Goal: Information Seeking & Learning: Check status

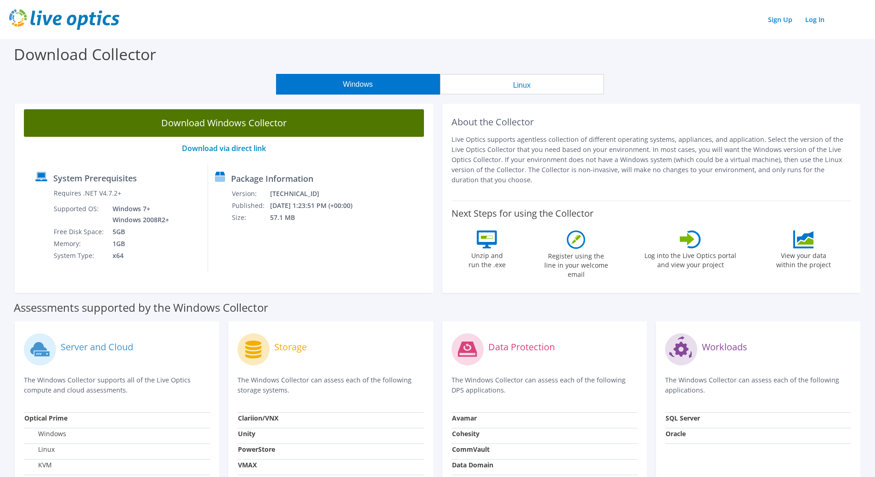
click at [187, 124] on link "Download Windows Collector" at bounding box center [224, 123] width 400 height 28
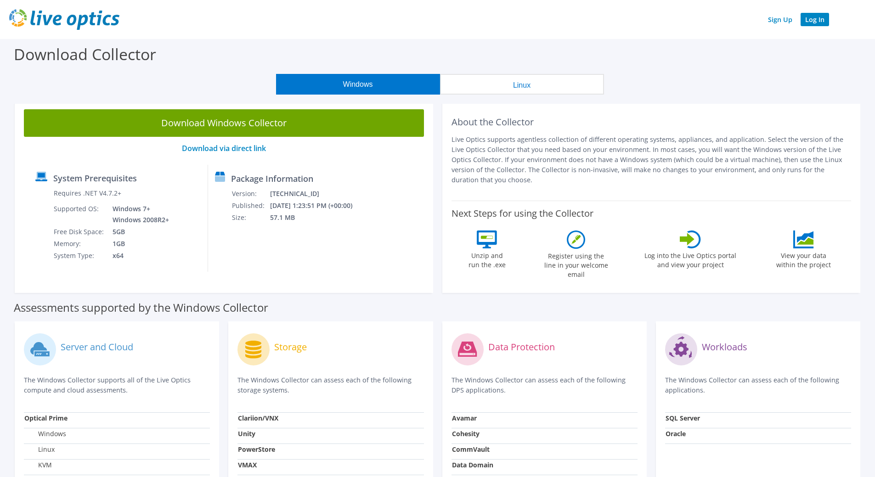
click at [814, 20] on link "Log In" at bounding box center [815, 19] width 28 height 13
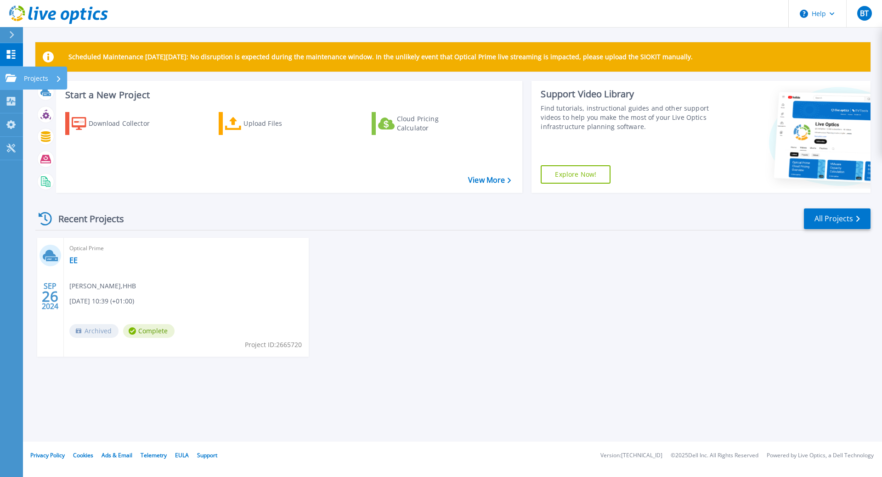
click at [4, 79] on link "Projects Projects" at bounding box center [11, 78] width 23 height 23
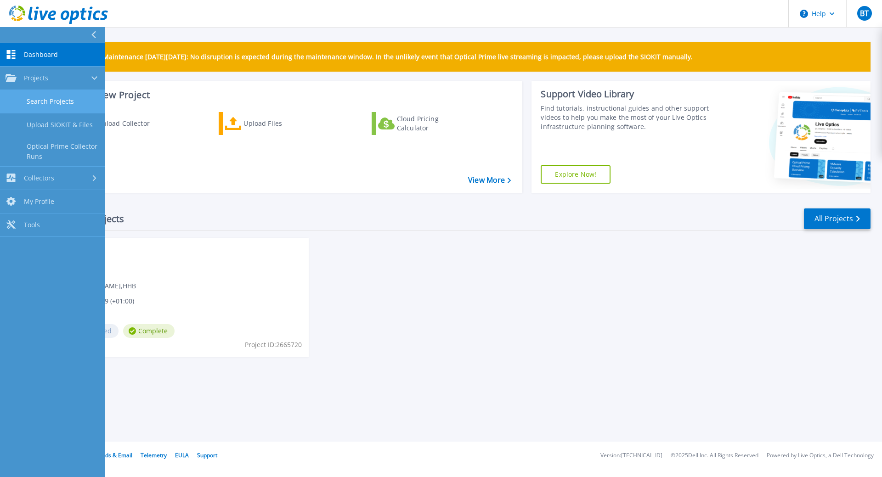
click at [41, 99] on link "Search Projects" at bounding box center [52, 101] width 105 height 23
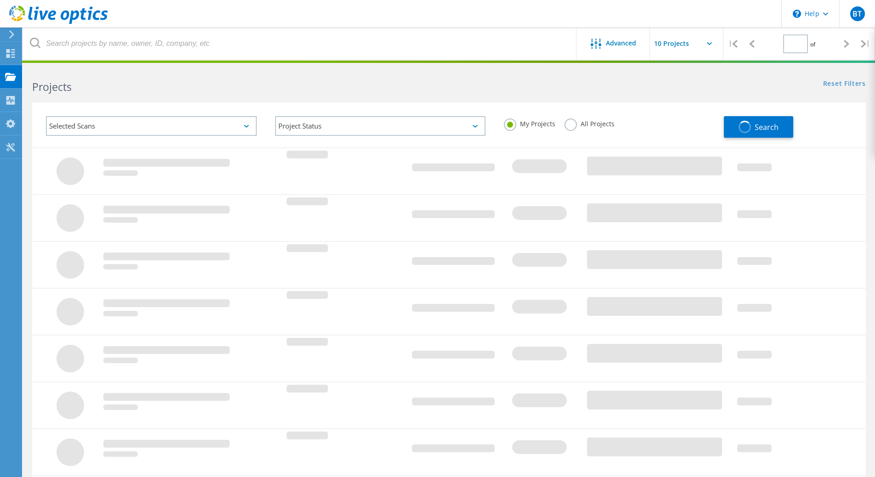
type input "1"
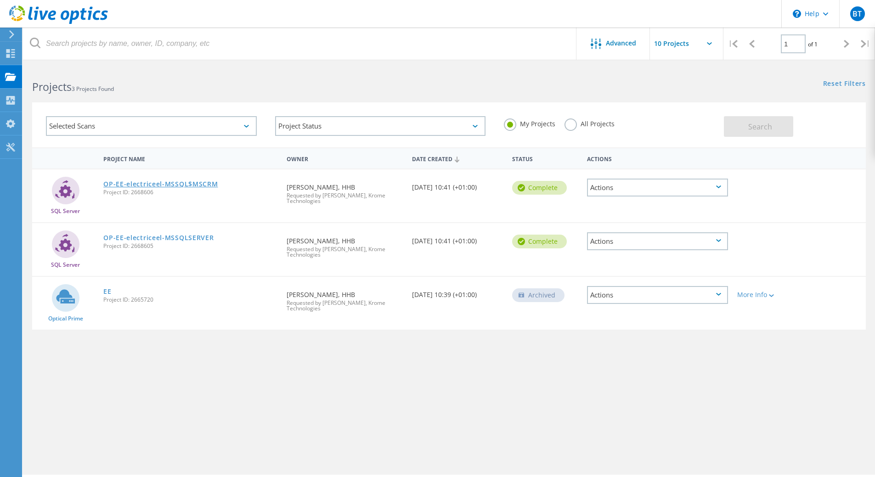
click at [190, 185] on link "OP-EE-electriceel-MSSQL$MSCRM" at bounding box center [160, 184] width 114 height 6
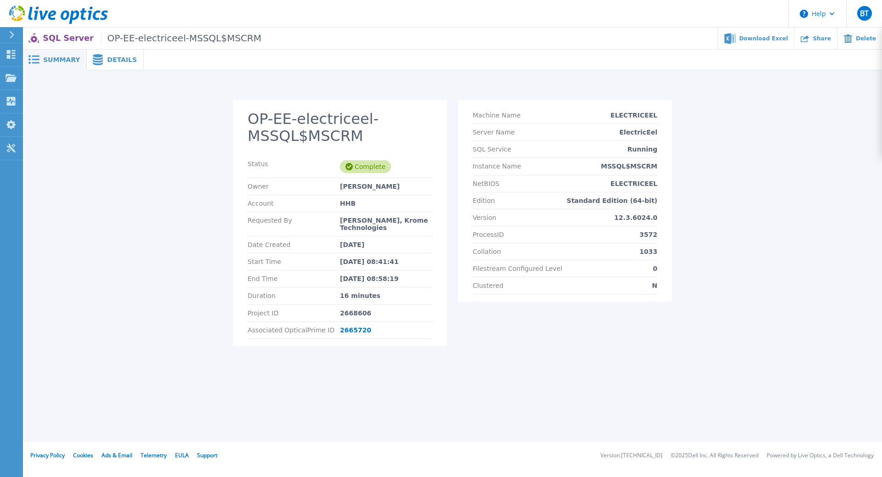
click at [120, 61] on span "Details" at bounding box center [122, 60] width 30 height 6
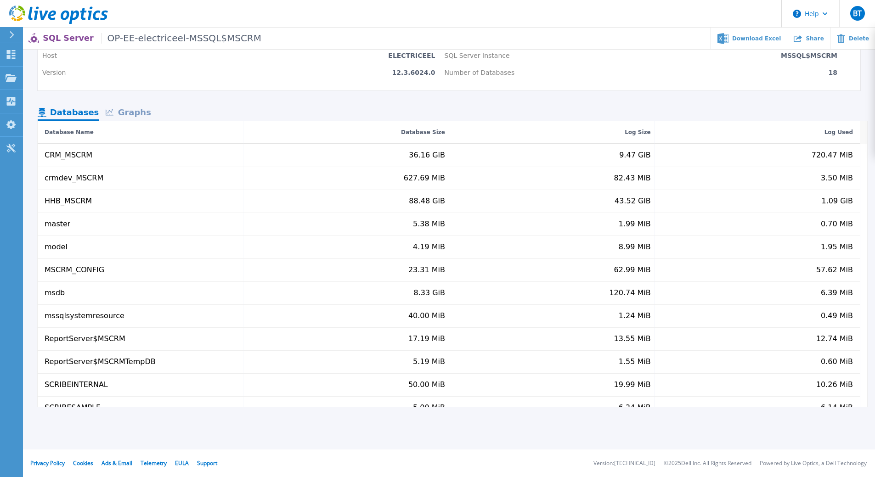
click at [126, 116] on div "Graphs" at bounding box center [128, 113] width 59 height 16
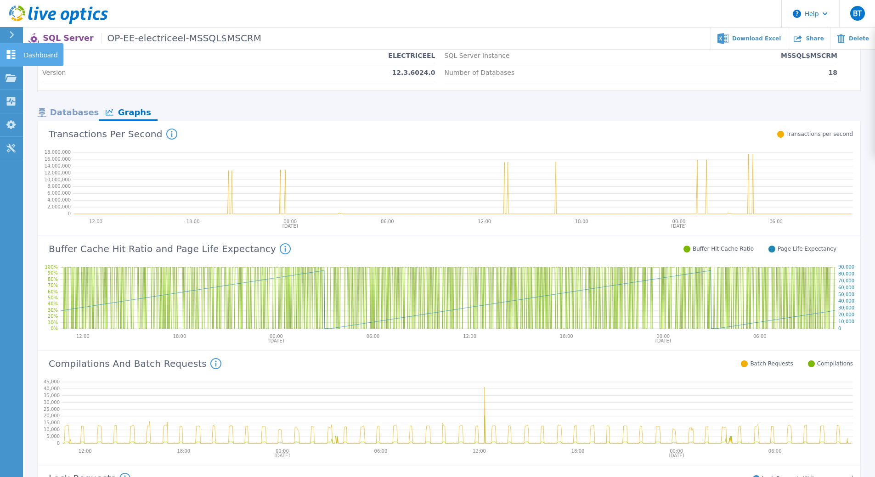
click at [6, 55] on icon at bounding box center [11, 54] width 11 height 9
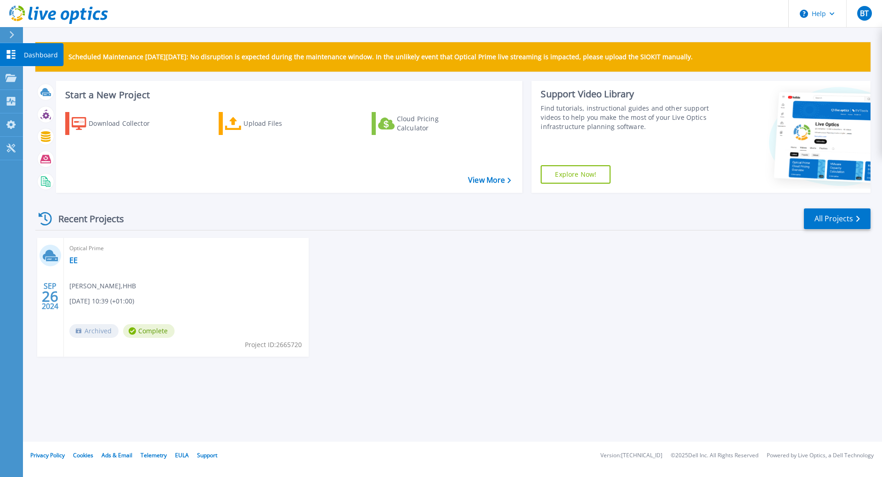
click at [3, 53] on link "Dashboard Dashboard" at bounding box center [11, 54] width 23 height 23
click at [14, 77] on icon at bounding box center [11, 78] width 11 height 8
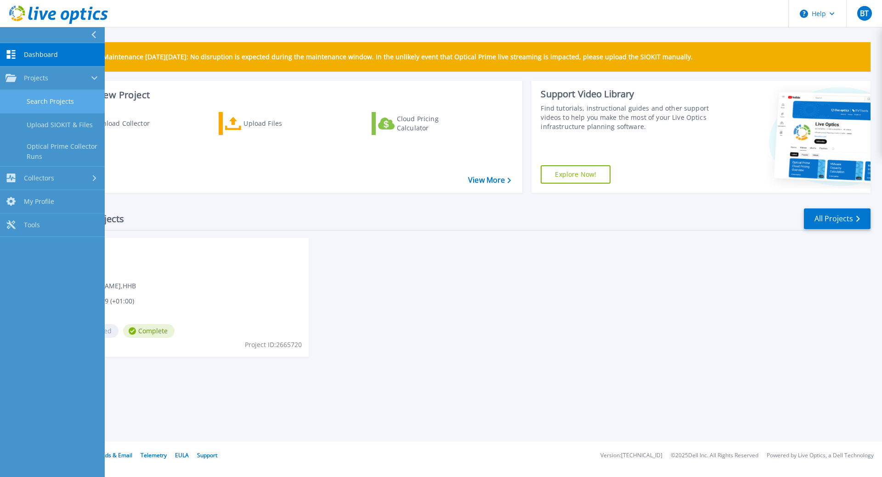
click at [36, 102] on link "Search Projects" at bounding box center [52, 101] width 105 height 23
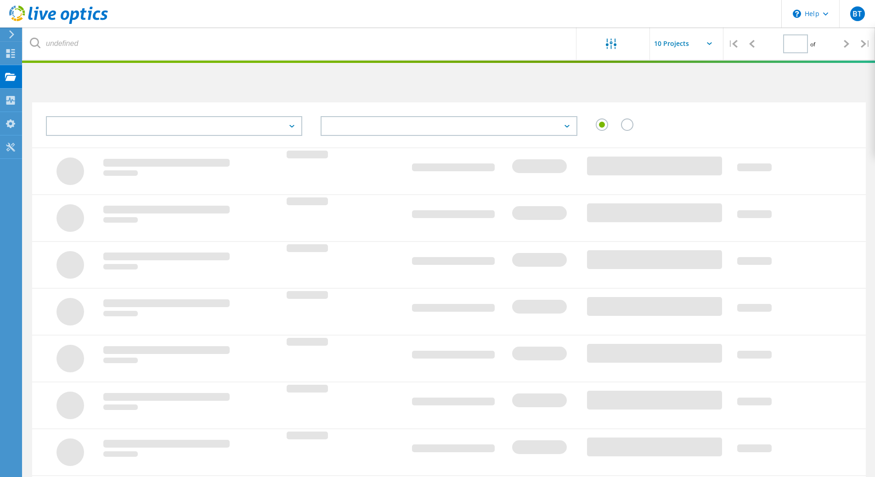
type input "1"
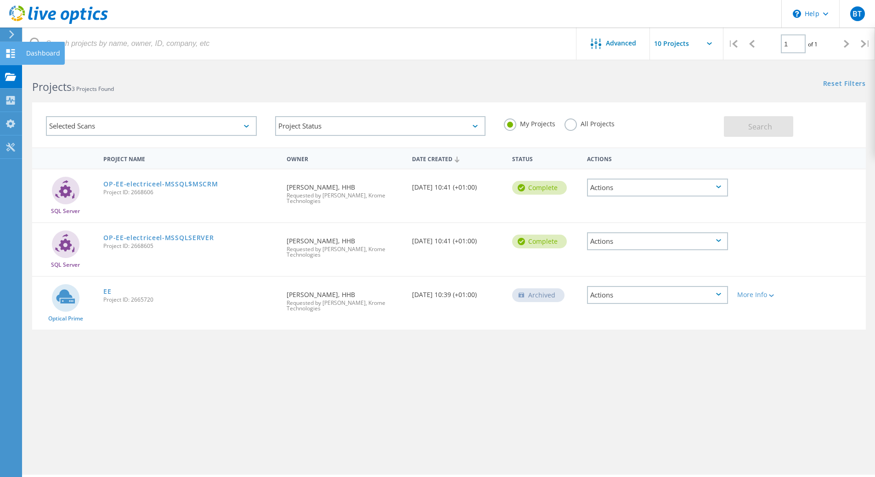
click at [14, 53] on icon at bounding box center [10, 53] width 11 height 9
